Goal: Information Seeking & Learning: Learn about a topic

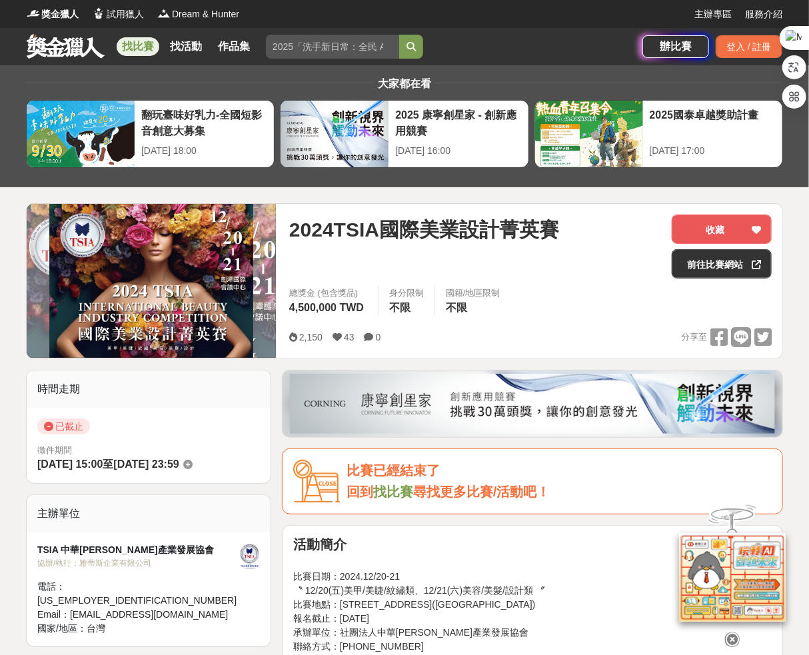
click at [529, 324] on div "總獎金 (包含獎品) 4,500,000 TWD 身分限制 不限 國籍/地區限制 不限" at bounding box center [530, 306] width 482 height 41
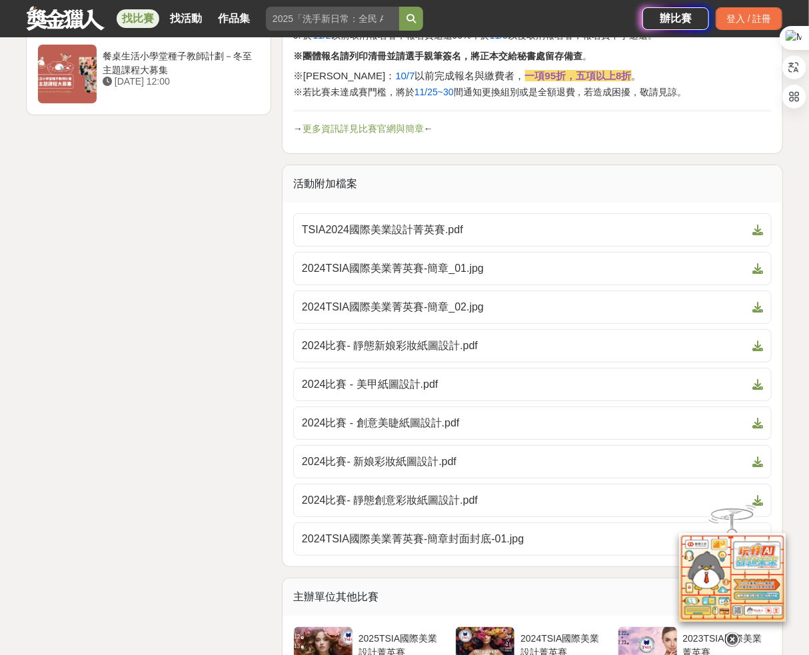
scroll to position [1999, 0]
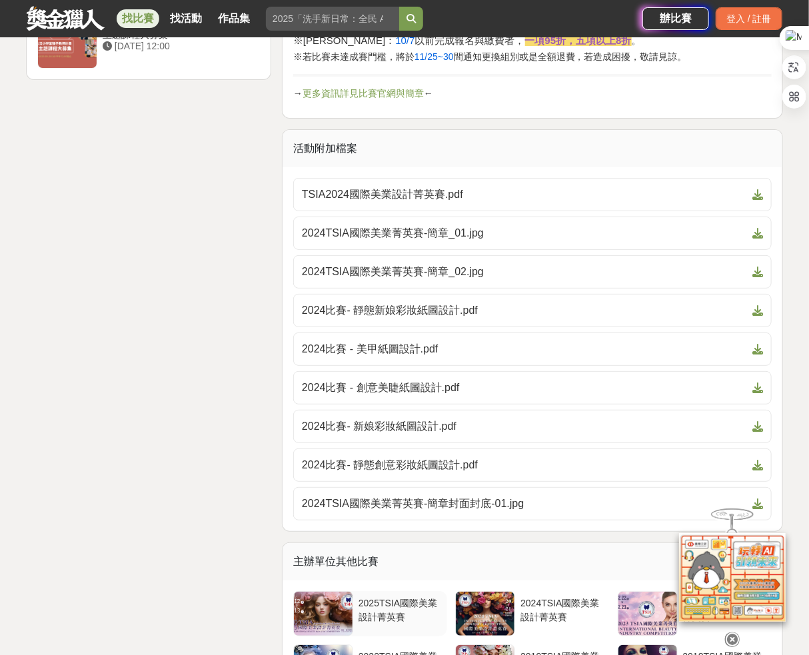
click at [369, 596] on div "2025TSIA國際美業設計菁英賽" at bounding box center [399, 608] width 83 height 25
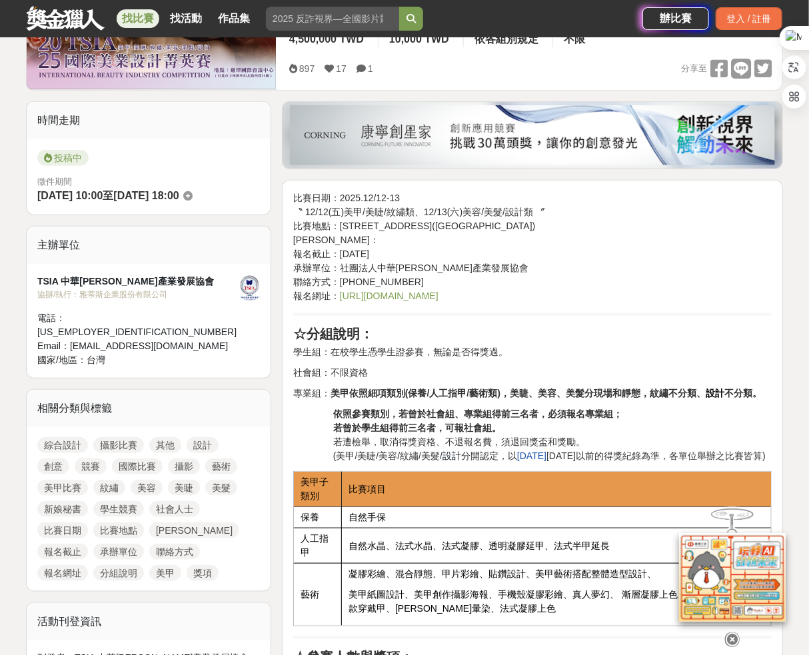
scroll to position [400, 0]
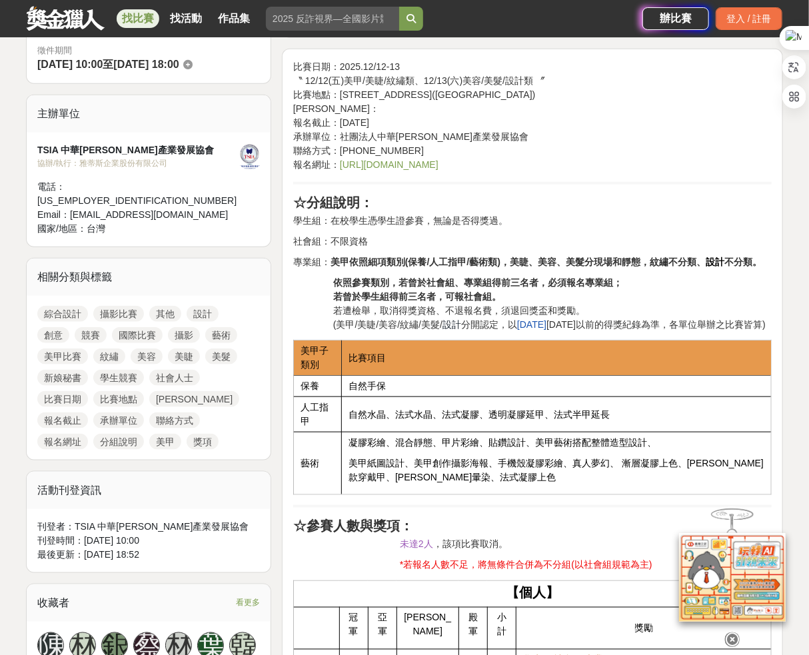
click at [411, 163] on link "[URL][DOMAIN_NAME]" at bounding box center [389, 164] width 99 height 11
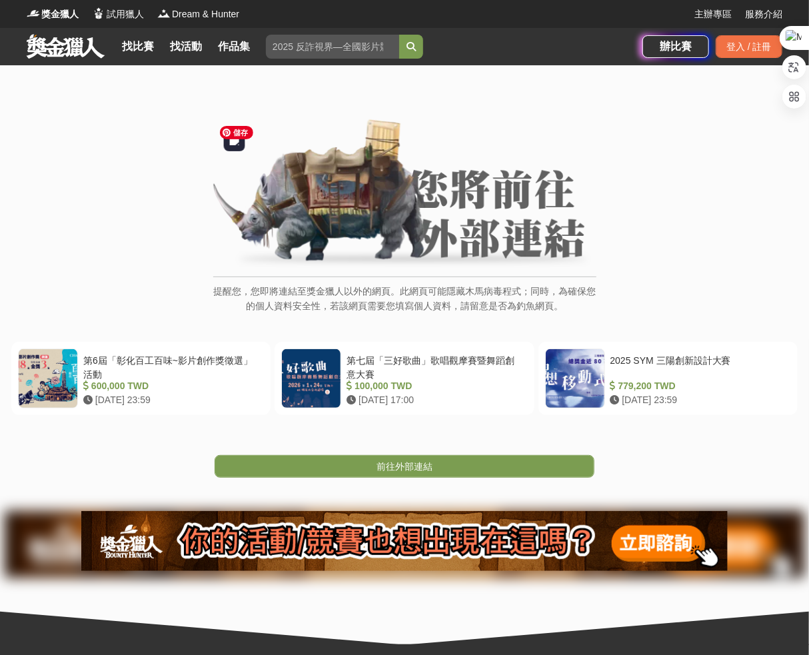
click at [352, 220] on img at bounding box center [404, 194] width 383 height 151
click at [386, 273] on div "提醒您，您即將連結至獎金獵人以外的網頁。此網頁可能隱藏木馬病毒程式；同時，為確保您的個人資料安全性，若該網頁需要您填寫個人資料，請留意是否為釣魚網頁。" at bounding box center [404, 223] width 383 height 208
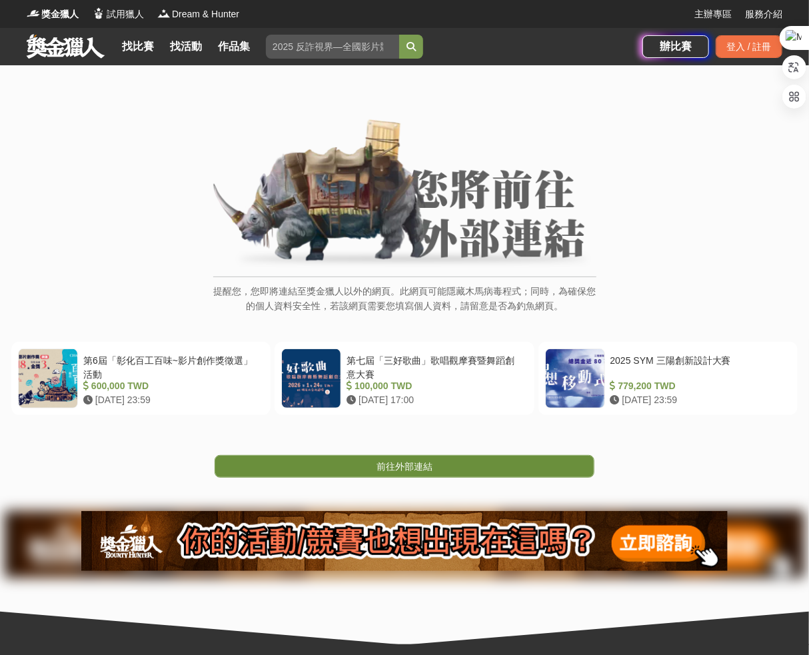
click at [354, 470] on link "前往外部連結" at bounding box center [405, 466] width 380 height 23
